Goal: Information Seeking & Learning: Obtain resource

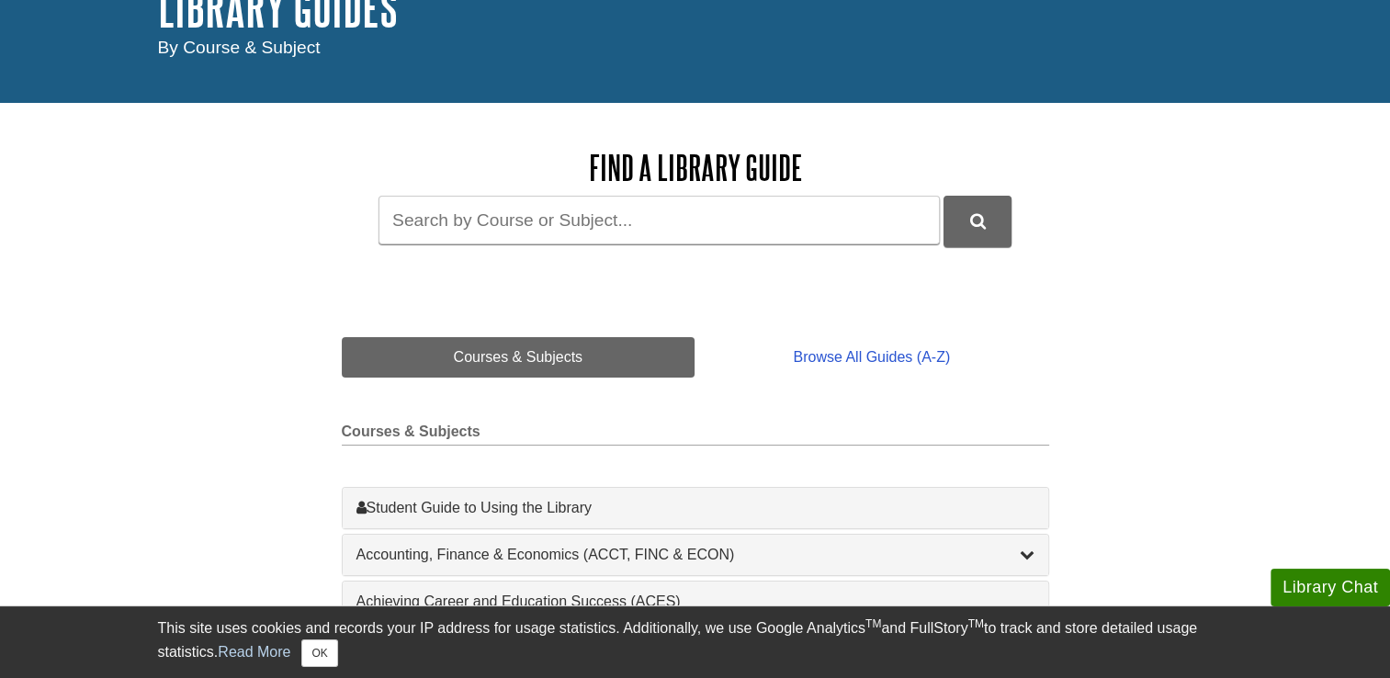
scroll to position [224, 0]
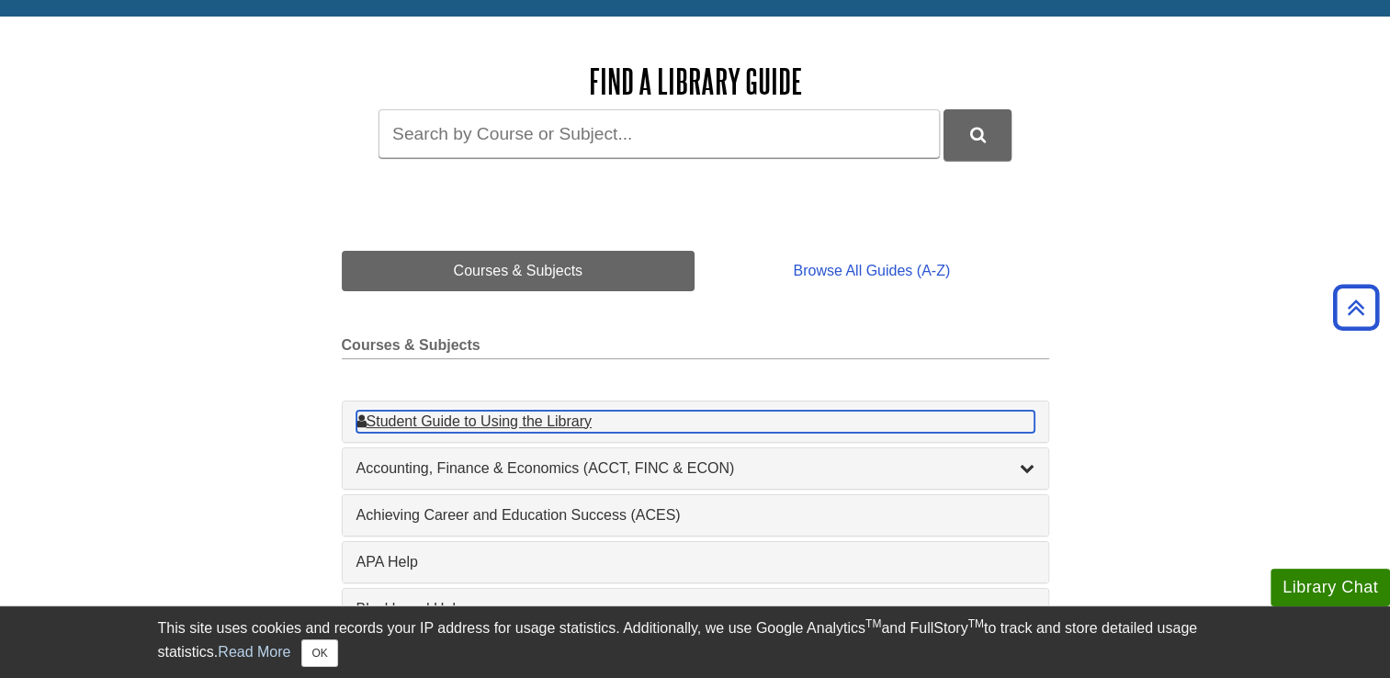
click at [451, 426] on div "Student Guide to Using the Library , 1 guides" at bounding box center [695, 422] width 678 height 22
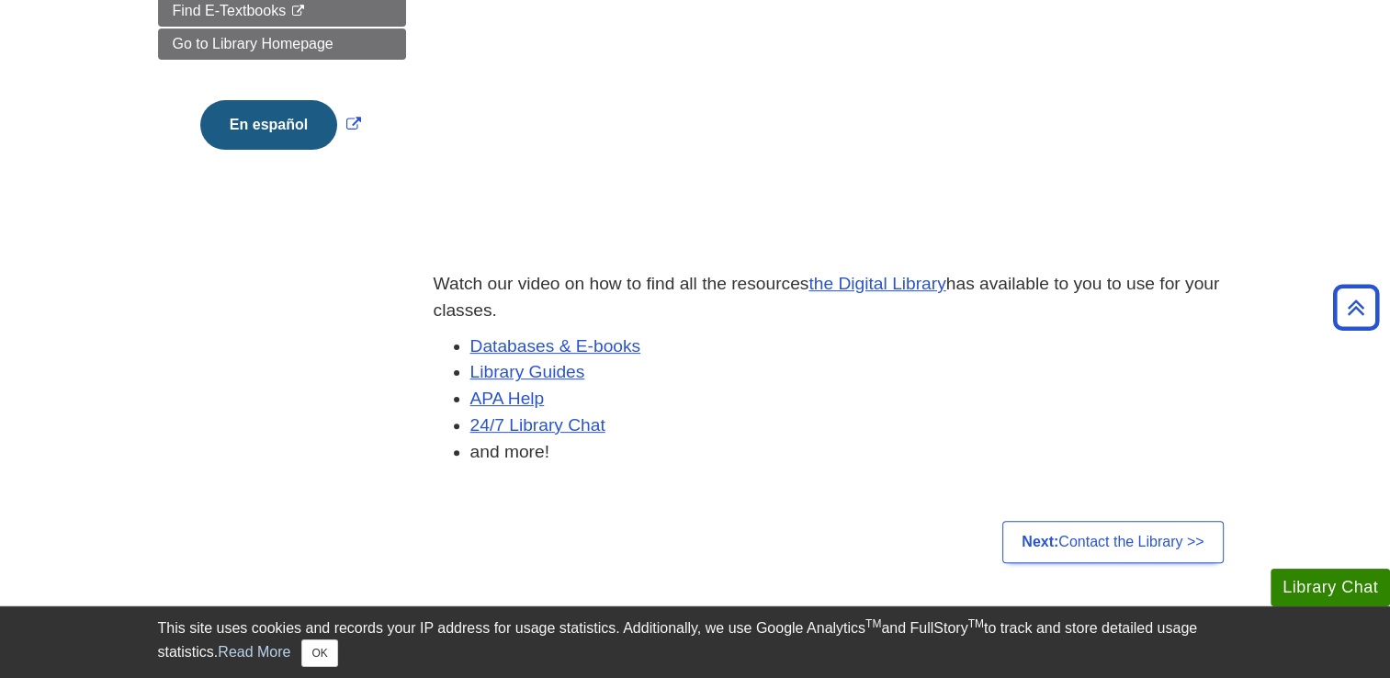
scroll to position [462, 0]
click at [592, 349] on link "Databases & E-books" at bounding box center [555, 344] width 171 height 19
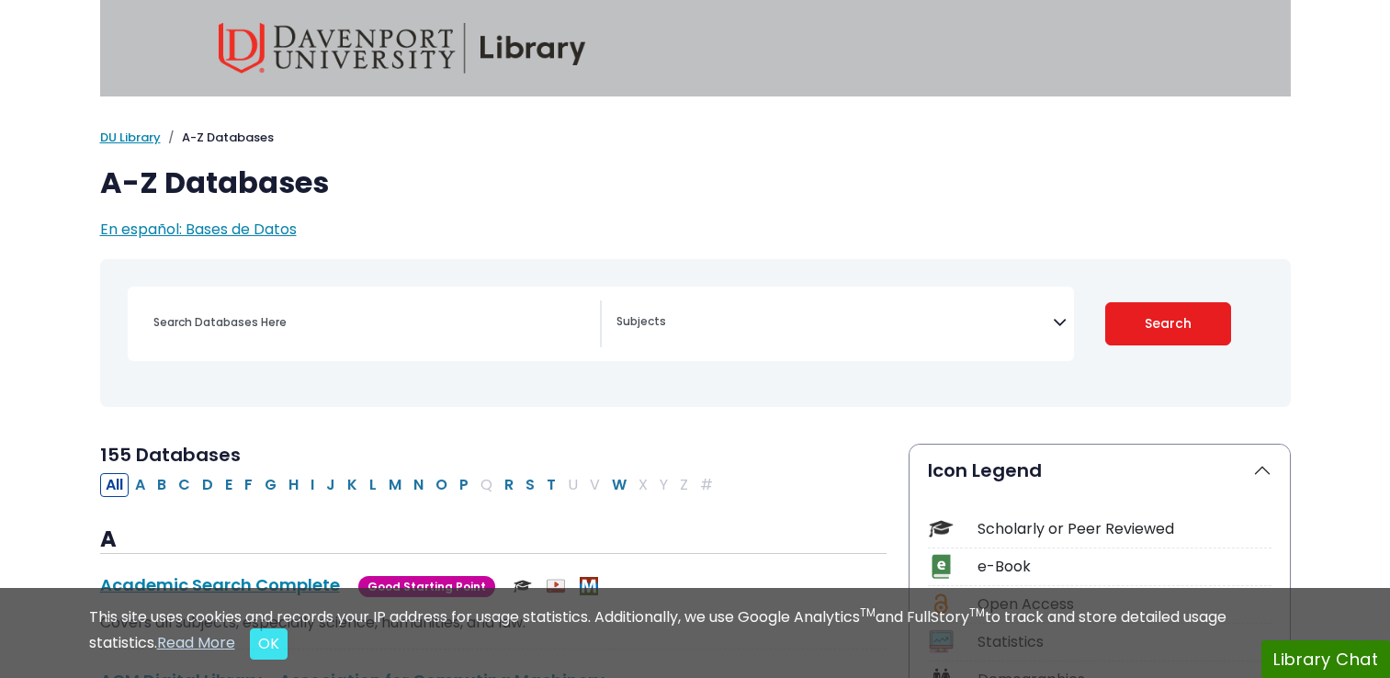
select select "Database Subject Filter"
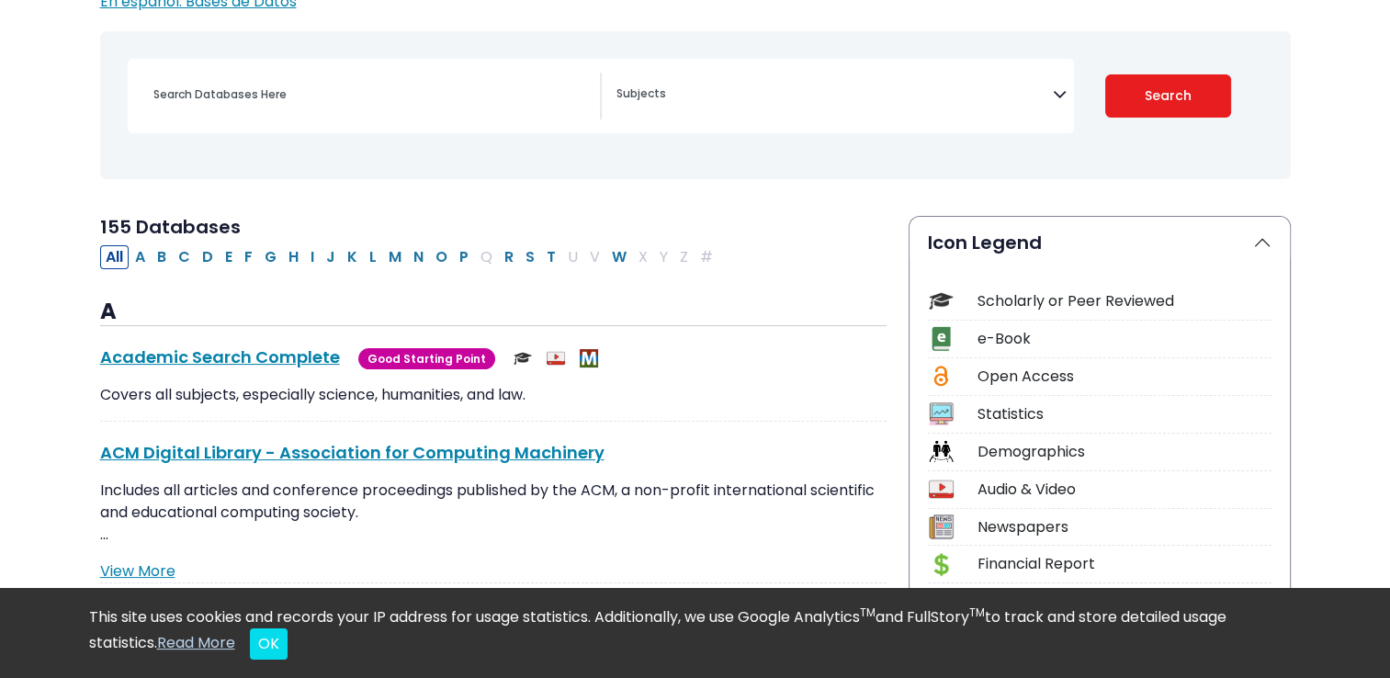
scroll to position [244, 0]
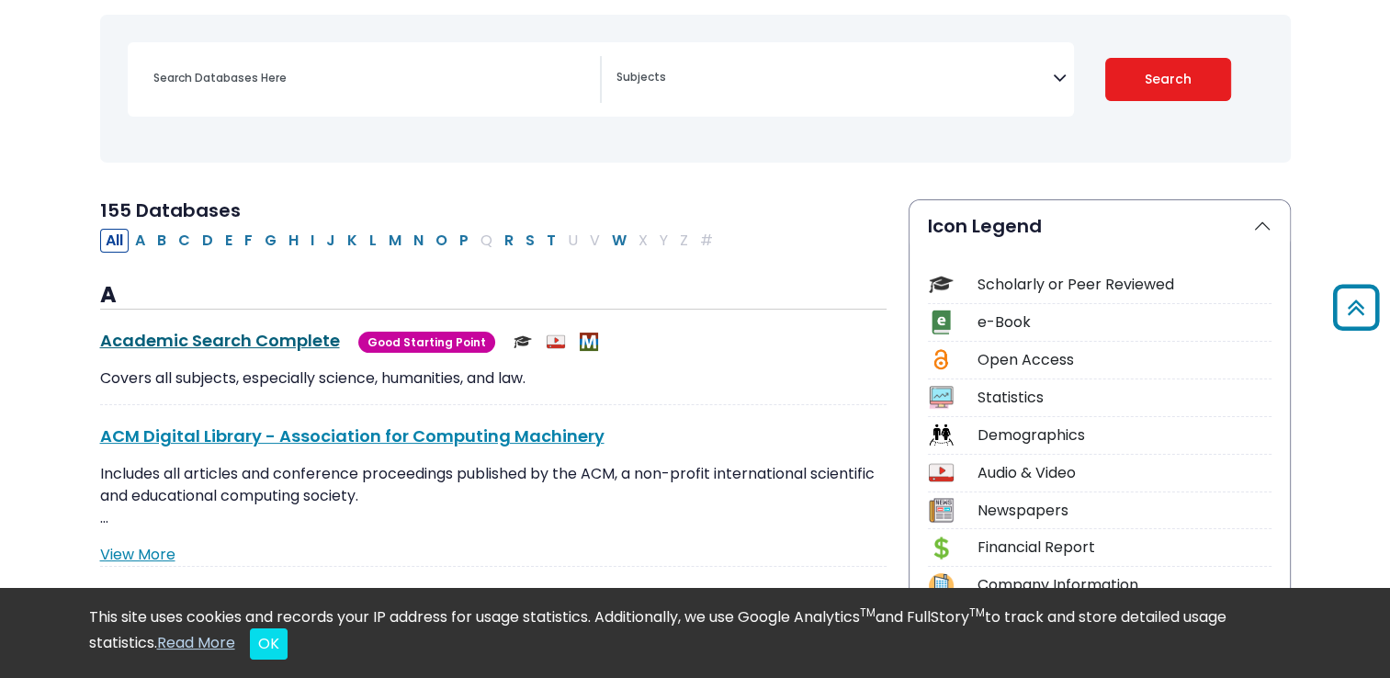
click at [287, 336] on link "Academic Search Complete This link opens in a new window" at bounding box center [220, 340] width 240 height 23
